Goal: Transaction & Acquisition: Purchase product/service

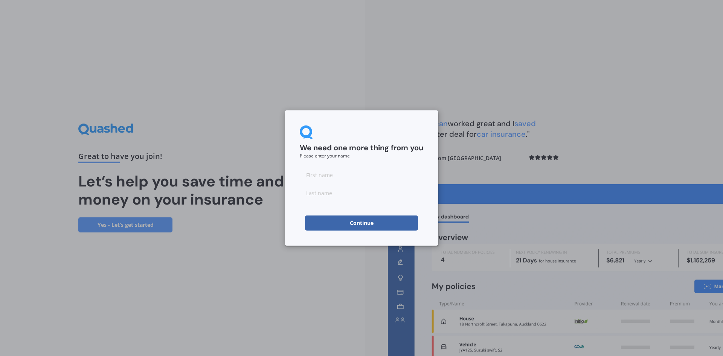
click at [315, 177] on input at bounding box center [361, 174] width 123 height 15
type input "n"
type input "[PERSON_NAME]"
click at [337, 191] on input "Brazider" at bounding box center [361, 192] width 123 height 15
type input "[PERSON_NAME]"
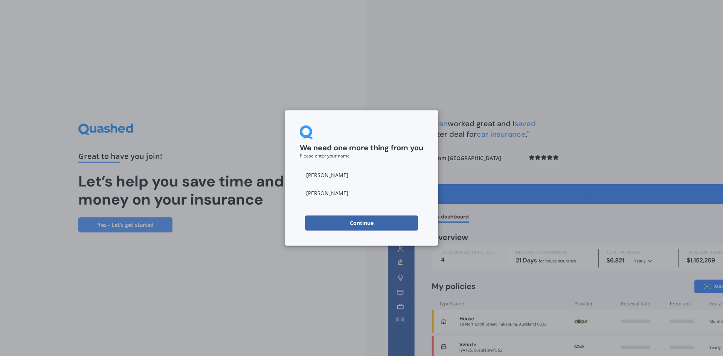
click at [384, 231] on div "We need one more thing from you Please enter your name [PERSON_NAME] Continue" at bounding box center [362, 177] width 154 height 135
click at [386, 223] on button "Continue" at bounding box center [361, 222] width 113 height 15
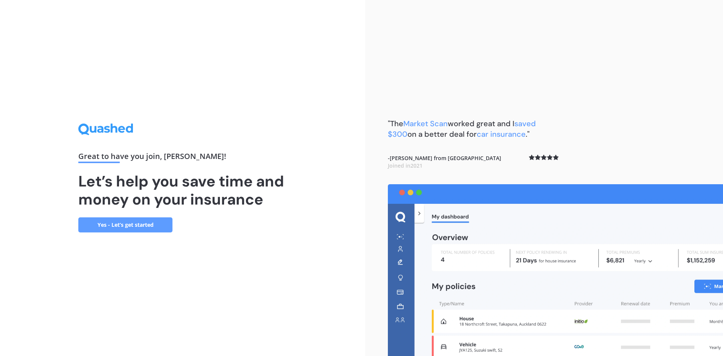
click at [148, 229] on link "Yes - Let’s get started" at bounding box center [125, 224] width 94 height 15
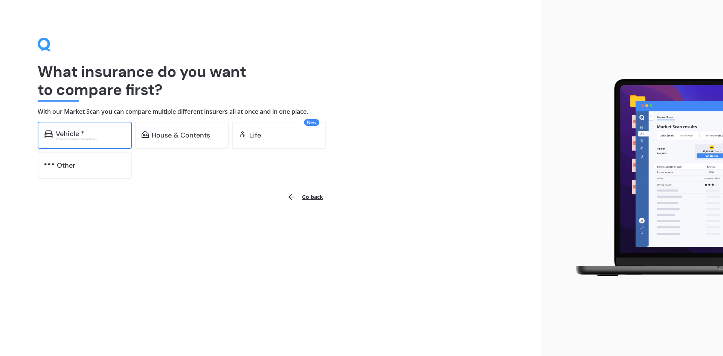
click at [90, 138] on div "Excludes commercial vehicles" at bounding box center [90, 138] width 69 height 3
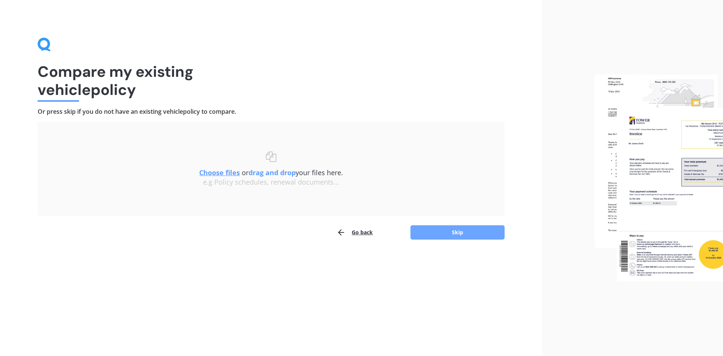
click at [448, 234] on button "Skip" at bounding box center [457, 232] width 94 height 14
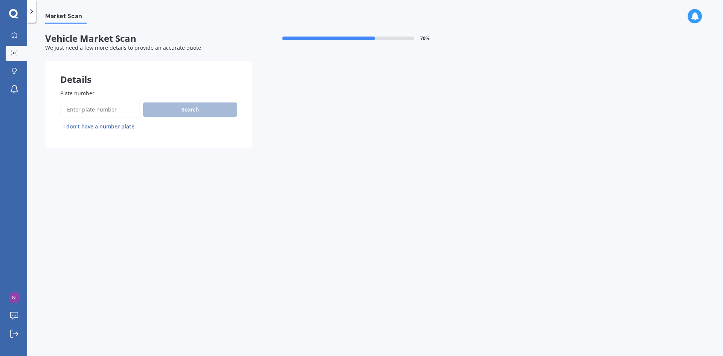
click at [95, 111] on input "Plate number" at bounding box center [100, 110] width 80 height 16
type input "QUC696"
drag, startPoint x: 201, startPoint y: 100, endPoint x: 200, endPoint y: 108, distance: 7.8
click at [201, 101] on div "Plate number Search I don’t have a number plate" at bounding box center [148, 110] width 177 height 43
click at [200, 108] on button "Search" at bounding box center [190, 109] width 94 height 14
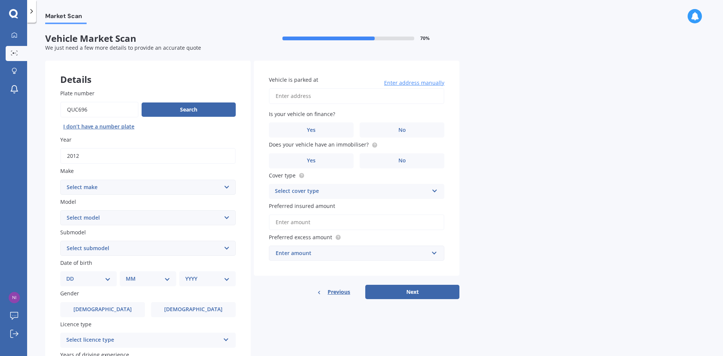
scroll to position [75, 0]
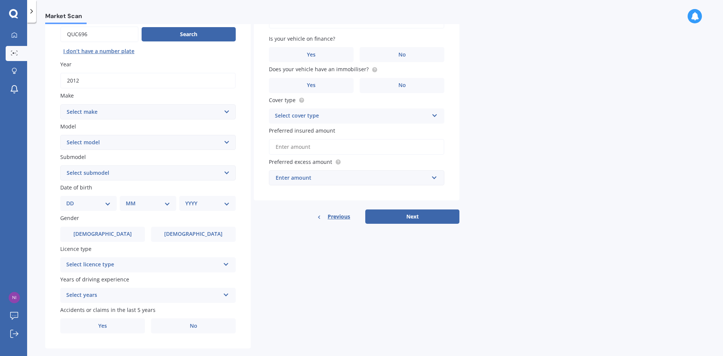
click at [114, 110] on select "Select make AC ALFA ROMEO ASTON [PERSON_NAME] AUDI AUSTIN BEDFORD Bentley BMW B…" at bounding box center [147, 111] width 175 height 15
select select "HONDA"
click at [60, 104] on select "Select make AC ALFA ROMEO ASTON [PERSON_NAME] AUDI AUSTIN BEDFORD Bentley BMW B…" at bounding box center [147, 111] width 175 height 15
click at [112, 148] on select "Select model" at bounding box center [147, 142] width 175 height 15
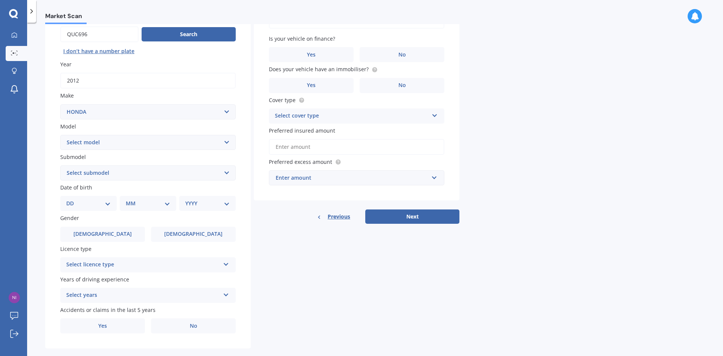
select select "FIT"
click at [60, 135] on select "Select model Accord Acty Acura Airwave Ascot Avancier Beat Capa City Civic Conc…" at bounding box center [147, 142] width 175 height 15
click at [102, 181] on div "Plate number Search I don’t have a number plate Year [DATE] Make Select make AC…" at bounding box center [148, 174] width 206 height 350
click at [107, 170] on select "Select submodel Diesel EV Hybrid Petrol" at bounding box center [147, 172] width 175 height 15
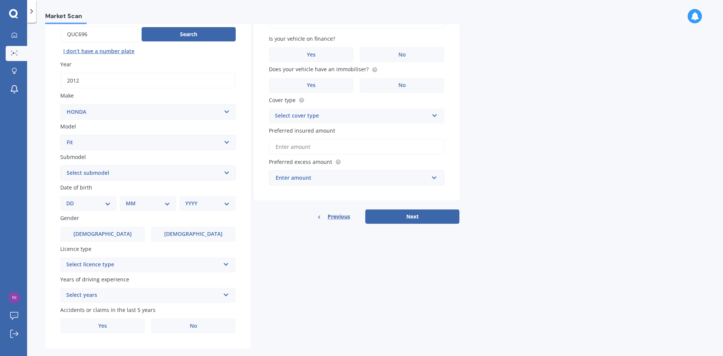
click at [76, 213] on div "Plate number Search I don’t have a number plate Year [DATE] Make Select make AC…" at bounding box center [148, 174] width 206 height 350
click at [79, 206] on select "DD 01 02 03 04 05 06 07 08 09 10 11 12 13 14 15 16 17 18 19 20 21 22 23 24 25 2…" at bounding box center [88, 203] width 44 height 8
click at [72, 199] on select "DD 01 02 03 04 05 06 07 08 09 10 11 12 13 14 15 16 17 18 19 20 21 22 23 24 25 2…" at bounding box center [88, 203] width 44 height 8
click at [85, 201] on select "DD 01 02 03 04 05 06 07 08 09 10 11 12 13 14 15 16 17 18 19 20 21 22 23 24 25 2…" at bounding box center [92, 203] width 41 height 8
select select "06"
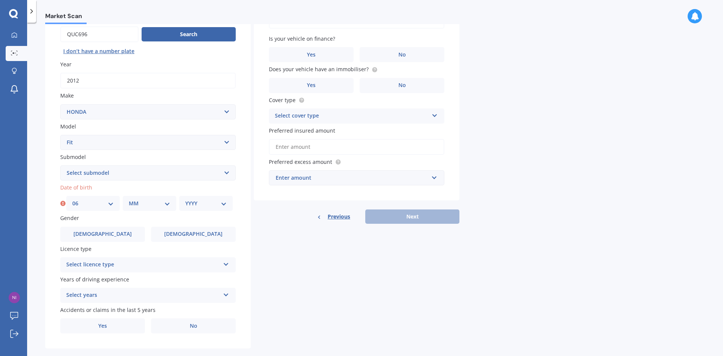
click at [72, 199] on select "DD 01 02 03 04 05 06 07 08 09 10 11 12 13 14 15 16 17 18 19 20 21 22 23 24 25 2…" at bounding box center [92, 203] width 41 height 8
click at [159, 198] on div "MM 01 02 03 04 05 06 07 08 09 10 11 12" at bounding box center [149, 203] width 53 height 15
click at [151, 201] on select "MM 01 02 03 04 05 06 07 08 09 10 11 12" at bounding box center [149, 203] width 41 height 8
select select "06"
click at [129, 199] on select "MM 01 02 03 04 05 06 07 08 09 10 11 12" at bounding box center [149, 203] width 41 height 8
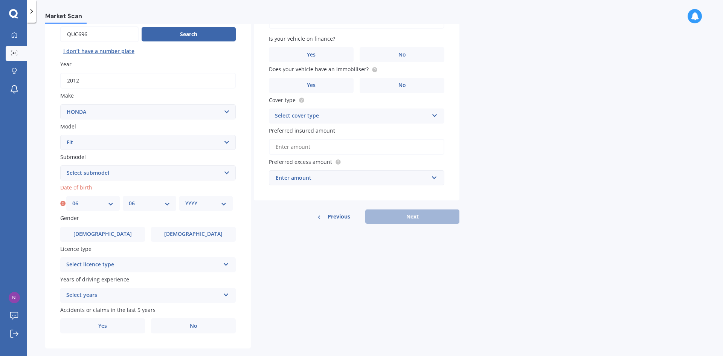
click at [217, 206] on select "YYYY 2025 2024 2023 2022 2021 2020 2019 2018 2017 2016 2015 2014 2013 2012 2011…" at bounding box center [205, 203] width 41 height 8
select select "1994"
click at [185, 199] on select "YYYY 2025 2024 2023 2022 2021 2020 2019 2018 2017 2016 2015 2014 2013 2012 2011…" at bounding box center [205, 203] width 41 height 8
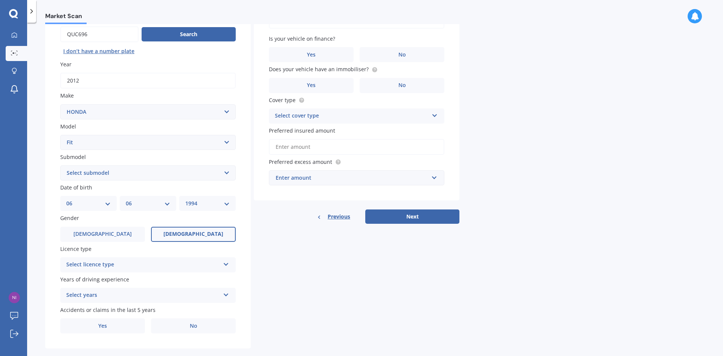
click at [188, 227] on label "[DEMOGRAPHIC_DATA]" at bounding box center [193, 234] width 85 height 15
click at [0, 0] on input "[DEMOGRAPHIC_DATA]" at bounding box center [0, 0] width 0 height 0
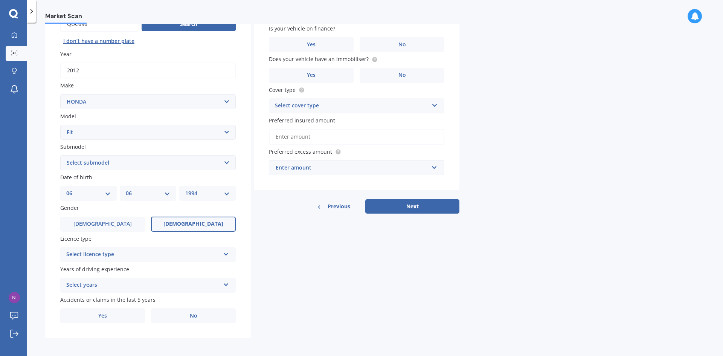
scroll to position [87, 0]
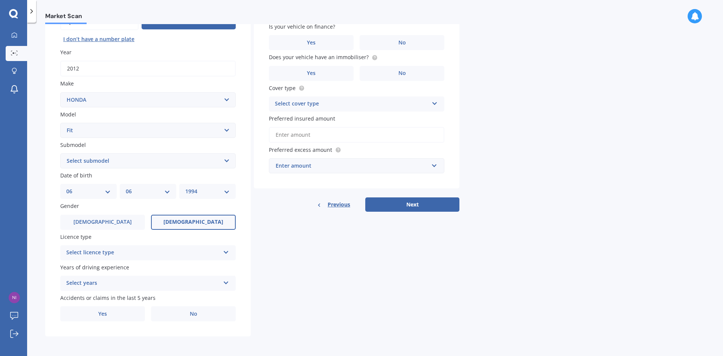
click at [101, 257] on div "Select licence type NZ Full NZ Restricted NZ Learners [GEOGRAPHIC_DATA] [GEOGRA…" at bounding box center [147, 252] width 175 height 15
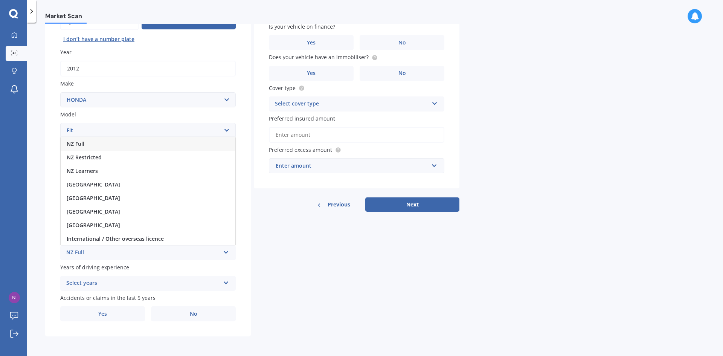
click at [108, 145] on div "NZ Full" at bounding box center [148, 144] width 175 height 14
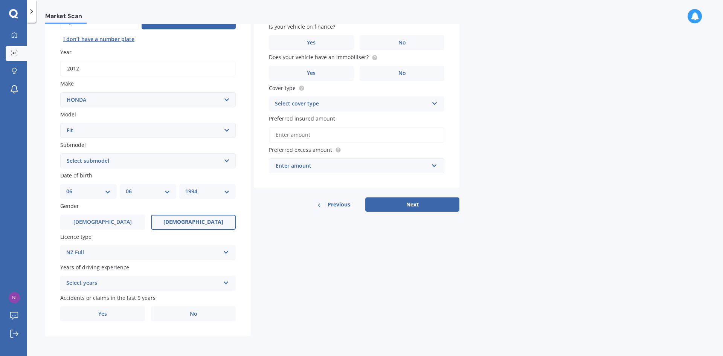
click at [97, 256] on div "NZ Full" at bounding box center [143, 252] width 154 height 9
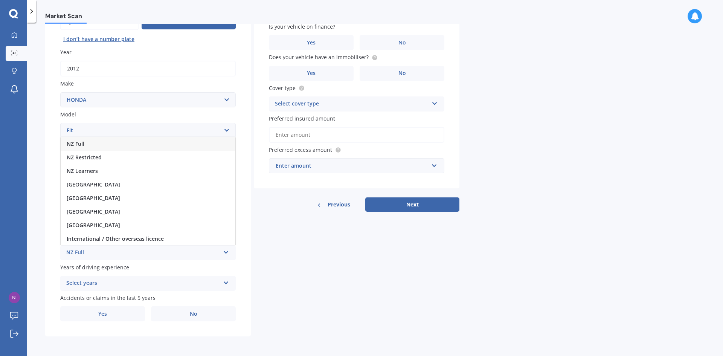
click at [97, 256] on div "NZ Full" at bounding box center [143, 252] width 154 height 9
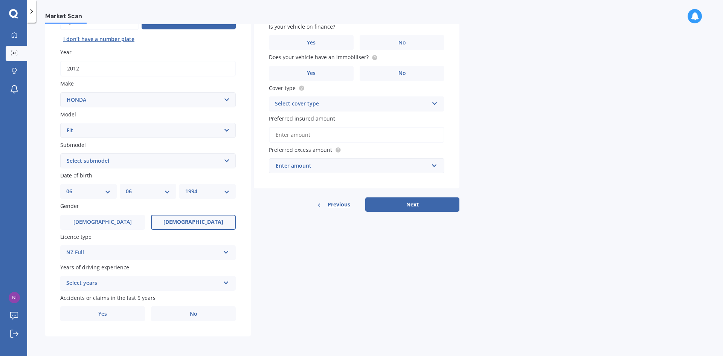
click at [113, 279] on div "Select years" at bounding box center [143, 283] width 154 height 9
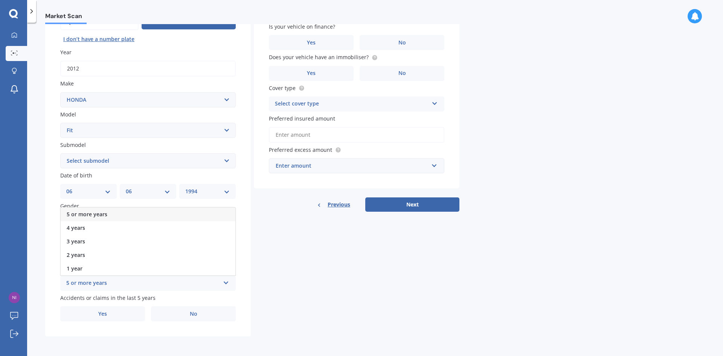
click at [113, 279] on div "5 or more years" at bounding box center [143, 283] width 154 height 9
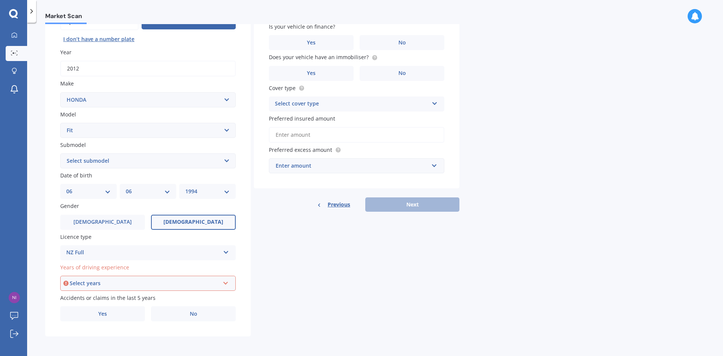
click at [111, 289] on div "Select years 5 or more years 4 years 3 years 2 years 1 year" at bounding box center [147, 283] width 175 height 15
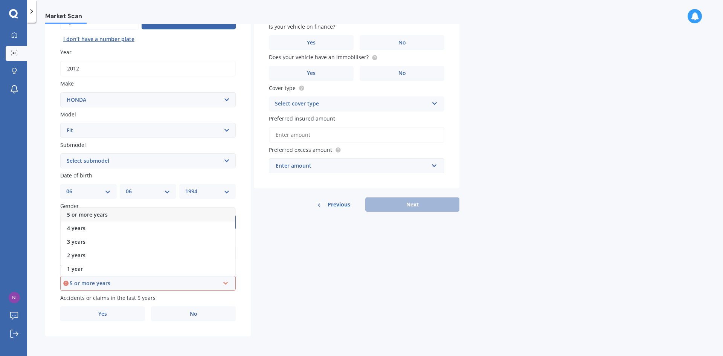
click at [123, 215] on div "5 or more years" at bounding box center [148, 215] width 174 height 14
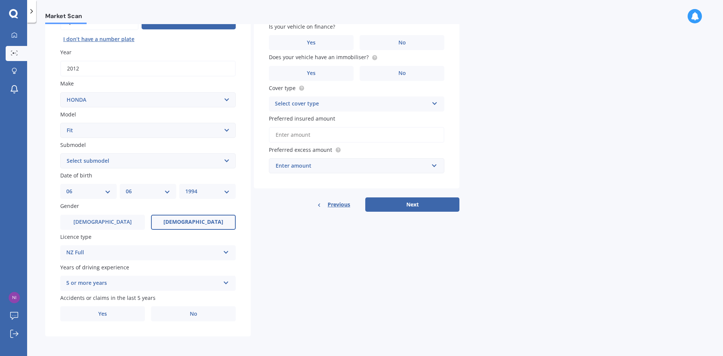
click at [244, 319] on div "Plate number Search I don’t have a number plate Year [DATE] Make Select make AC…" at bounding box center [148, 162] width 206 height 350
click at [200, 320] on label "No" at bounding box center [193, 313] width 85 height 15
click at [0, 0] on input "No" at bounding box center [0, 0] width 0 height 0
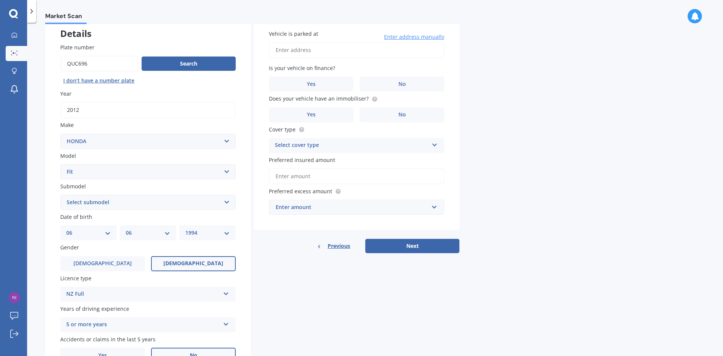
scroll to position [0, 0]
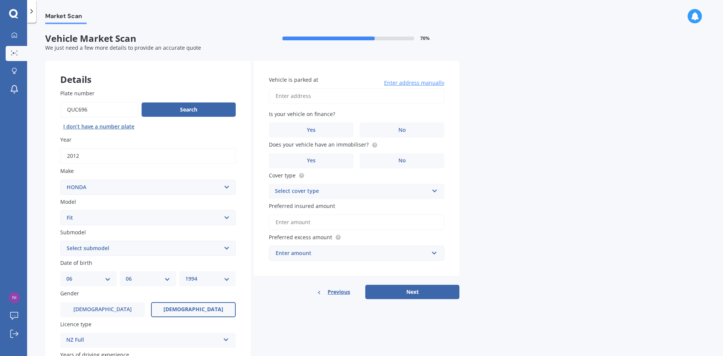
click at [332, 91] on input "Vehicle is parked at" at bounding box center [356, 96] width 175 height 16
type input "5"
type input "[STREET_ADDRESS]"
click at [389, 128] on label "No" at bounding box center [402, 129] width 85 height 15
click at [0, 0] on input "No" at bounding box center [0, 0] width 0 height 0
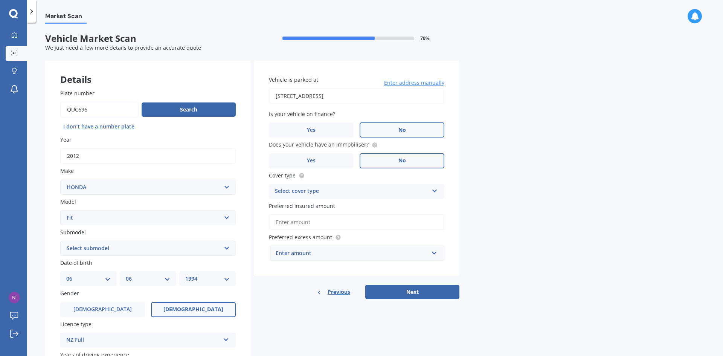
click at [389, 163] on label "No" at bounding box center [402, 160] width 85 height 15
click at [0, 0] on input "No" at bounding box center [0, 0] width 0 height 0
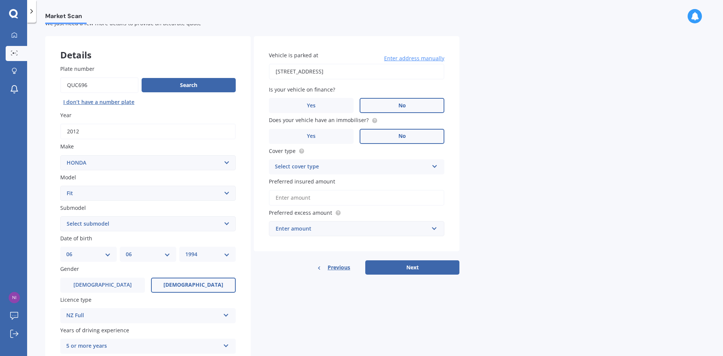
scroll to position [38, 0]
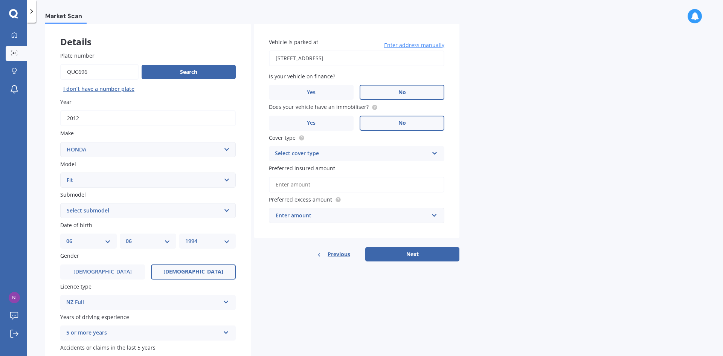
click at [316, 152] on div "Select cover type" at bounding box center [352, 153] width 154 height 9
click at [312, 163] on div "Comprehensive" at bounding box center [356, 169] width 175 height 14
click at [316, 181] on input "Preferred insured amount" at bounding box center [356, 185] width 175 height 16
click at [308, 217] on div "Enter amount" at bounding box center [352, 215] width 153 height 8
click at [557, 189] on div "Market Scan Vehicle Market Scan 70 % We just need a few more details to provide…" at bounding box center [375, 190] width 696 height 333
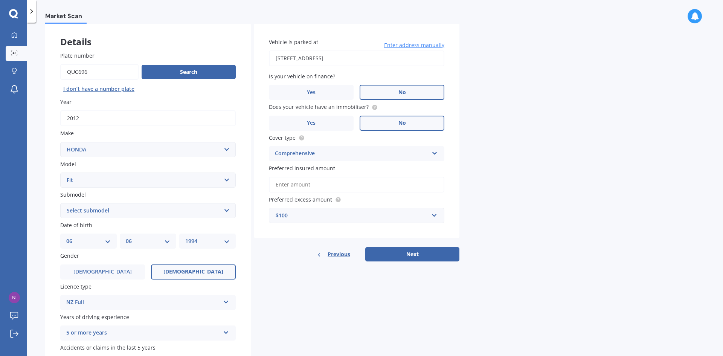
click at [279, 219] on div "$100" at bounding box center [352, 215] width 153 height 8
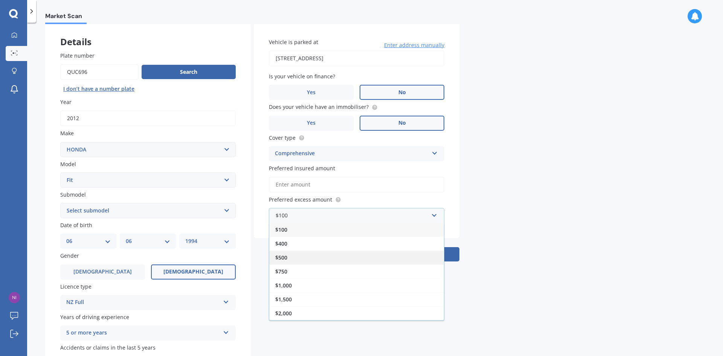
click at [304, 256] on div "$500" at bounding box center [356, 257] width 175 height 14
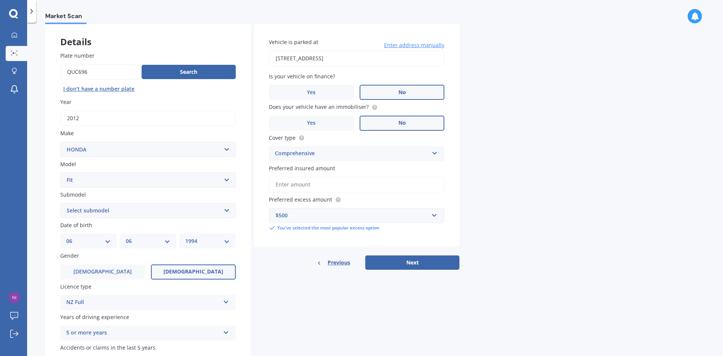
click at [424, 257] on button "Next" at bounding box center [412, 262] width 94 height 14
click at [311, 187] on input "Preferred insured amount" at bounding box center [356, 185] width 175 height 16
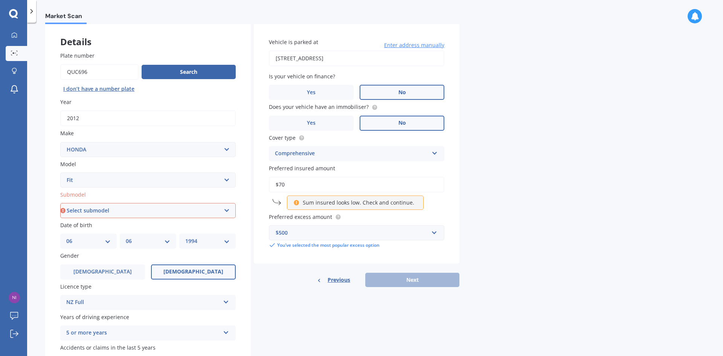
type input "$7"
type input "$8"
type input "$1"
type input "$1,000"
click at [429, 288] on div "Details Plate number Search I don’t have a number plate Year [DATE] Make Select…" at bounding box center [252, 204] width 414 height 363
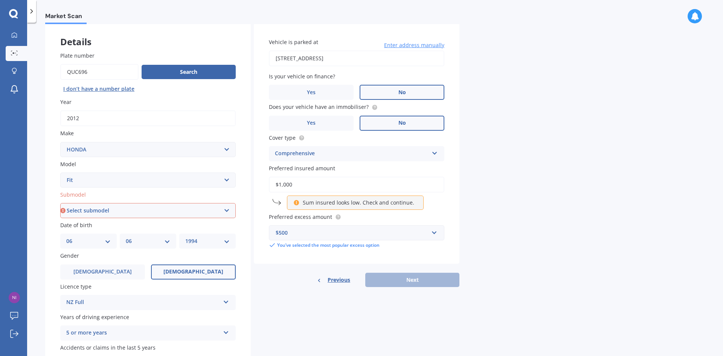
click at [334, 235] on div "$500" at bounding box center [352, 233] width 153 height 8
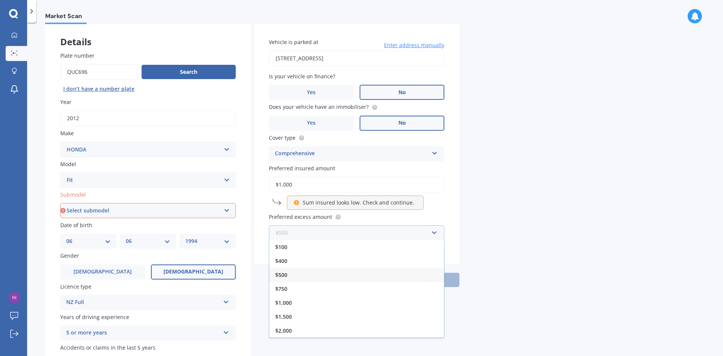
click at [333, 234] on input "text" at bounding box center [354, 233] width 169 height 14
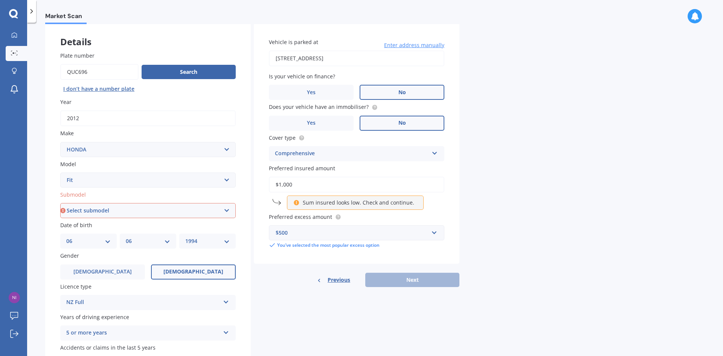
click at [323, 178] on input "$1,000" at bounding box center [356, 185] width 175 height 16
click at [322, 203] on p "Sum insured looks low. Check and continue." at bounding box center [358, 203] width 111 height 8
click at [404, 202] on p "Sum insured looks low. Check and continue." at bounding box center [358, 203] width 111 height 8
click at [404, 201] on p "Sum insured looks low. Check and continue." at bounding box center [358, 203] width 111 height 8
click at [349, 183] on input "$1,000" at bounding box center [356, 185] width 175 height 16
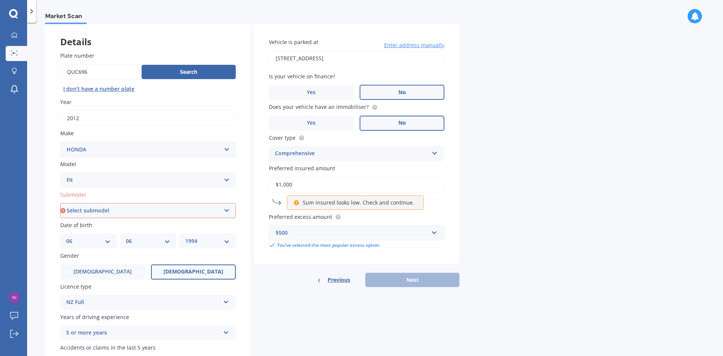
click at [392, 273] on div "Previous Next" at bounding box center [357, 280] width 206 height 14
click at [390, 284] on div "Previous Next" at bounding box center [357, 280] width 206 height 14
click at [389, 284] on div "Previous Next" at bounding box center [357, 280] width 206 height 14
click at [344, 258] on div "Vehicle is parked at [STREET_ADDRESS] Enter address manually Is your vehicle on…" at bounding box center [357, 143] width 206 height 241
click at [86, 212] on select "Select submodel Diesel EV Hybrid Petrol" at bounding box center [147, 210] width 175 height 15
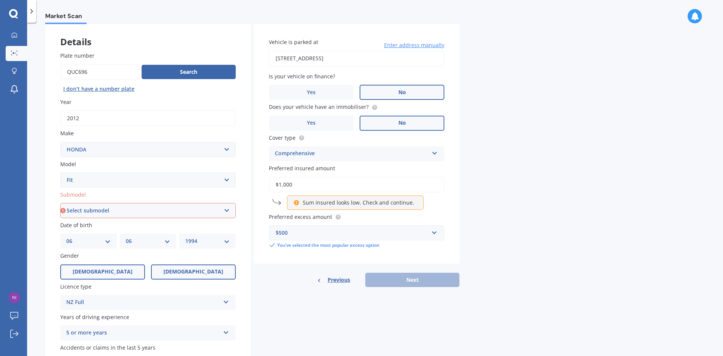
select select "HYBRID"
click at [60, 203] on select "Select submodel Diesel EV Hybrid Petrol" at bounding box center [147, 210] width 175 height 15
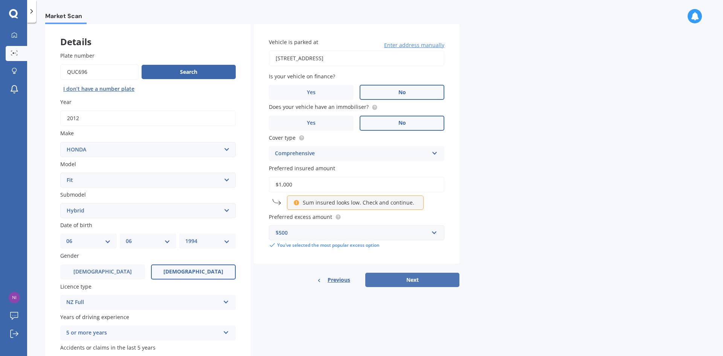
click at [431, 281] on button "Next" at bounding box center [412, 280] width 94 height 14
select select "06"
select select "1994"
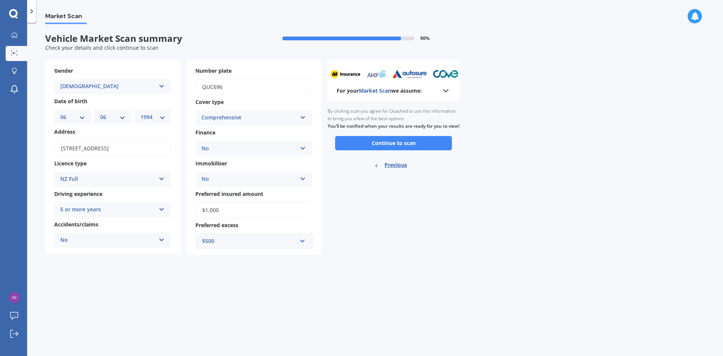
scroll to position [0, 0]
drag, startPoint x: 212, startPoint y: 208, endPoint x: 136, endPoint y: 192, distance: 77.3
click at [136, 192] on div "Gender [DEMOGRAPHIC_DATA] [DEMOGRAPHIC_DATA] [DEMOGRAPHIC_DATA] Date of birth D…" at bounding box center [183, 158] width 276 height 194
type input "$9"
type input "$800"
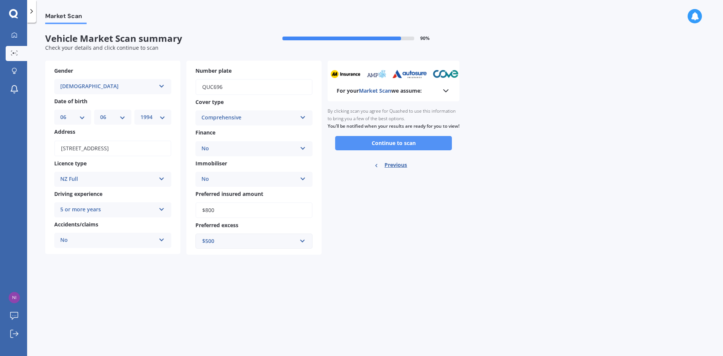
click at [442, 146] on button "Continue to scan" at bounding box center [393, 143] width 117 height 14
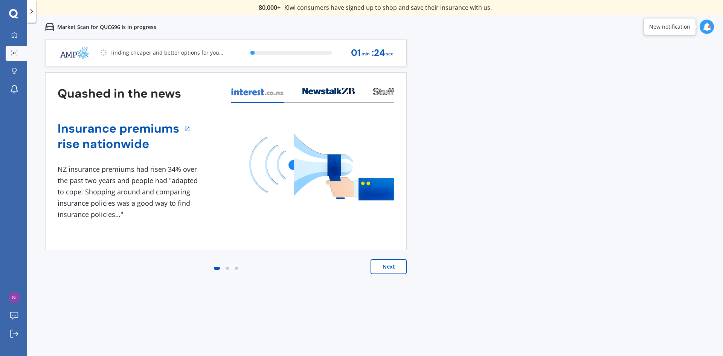
click at [380, 265] on button "Next" at bounding box center [388, 266] width 36 height 15
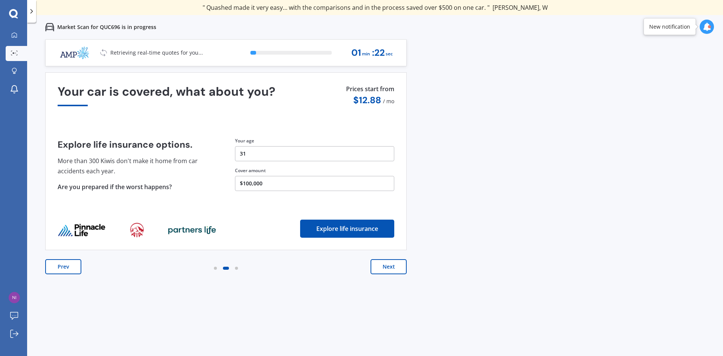
click at [380, 265] on button "Next" at bounding box center [388, 266] width 36 height 15
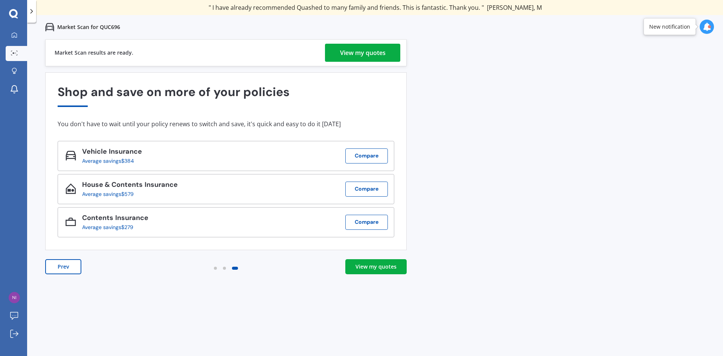
click at [372, 268] on div "View my quotes" at bounding box center [375, 267] width 41 height 8
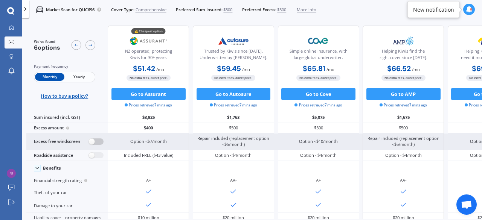
click at [90, 140] on label at bounding box center [96, 142] width 15 height 6
radio input "true"
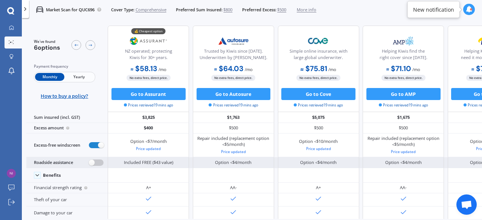
click at [96, 163] on label at bounding box center [96, 163] width 15 height 6
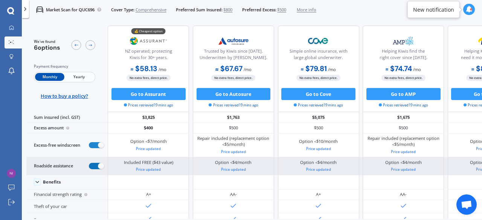
click at [96, 163] on label at bounding box center [96, 166] width 15 height 6
radio input "false"
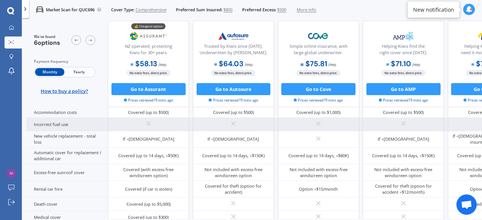
scroll to position [329, 0]
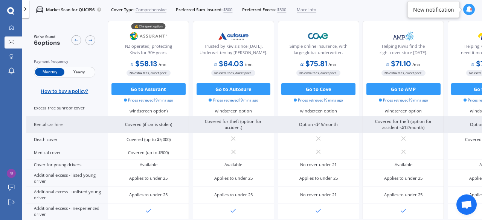
click at [66, 122] on div "Rental car hire" at bounding box center [66, 124] width 81 height 17
click at [58, 125] on div "Rental car hire" at bounding box center [66, 124] width 81 height 17
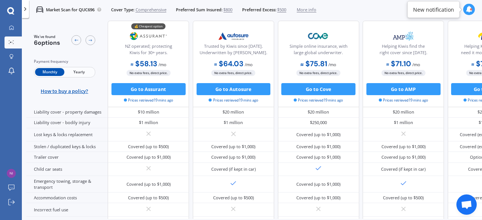
scroll to position [0, 0]
